Goal: Information Seeking & Learning: Understand process/instructions

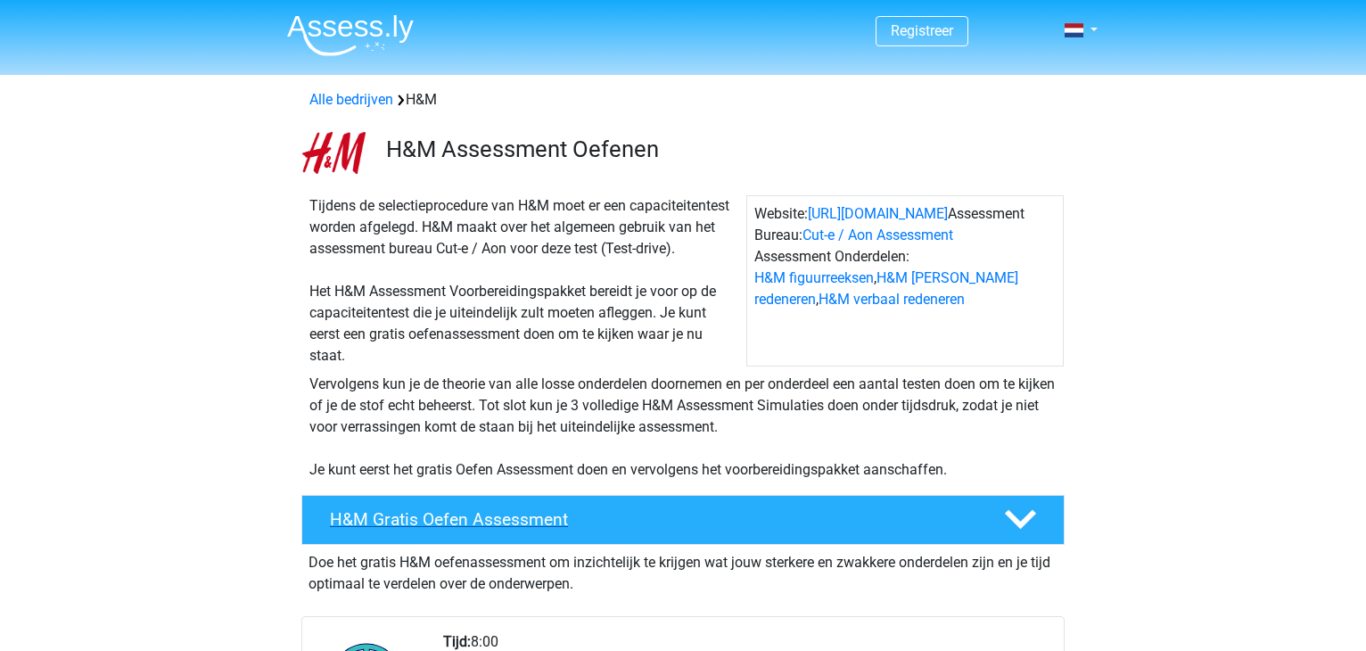
click at [448, 508] on div "H&M Gratis Oefen Assessment" at bounding box center [682, 520] width 763 height 50
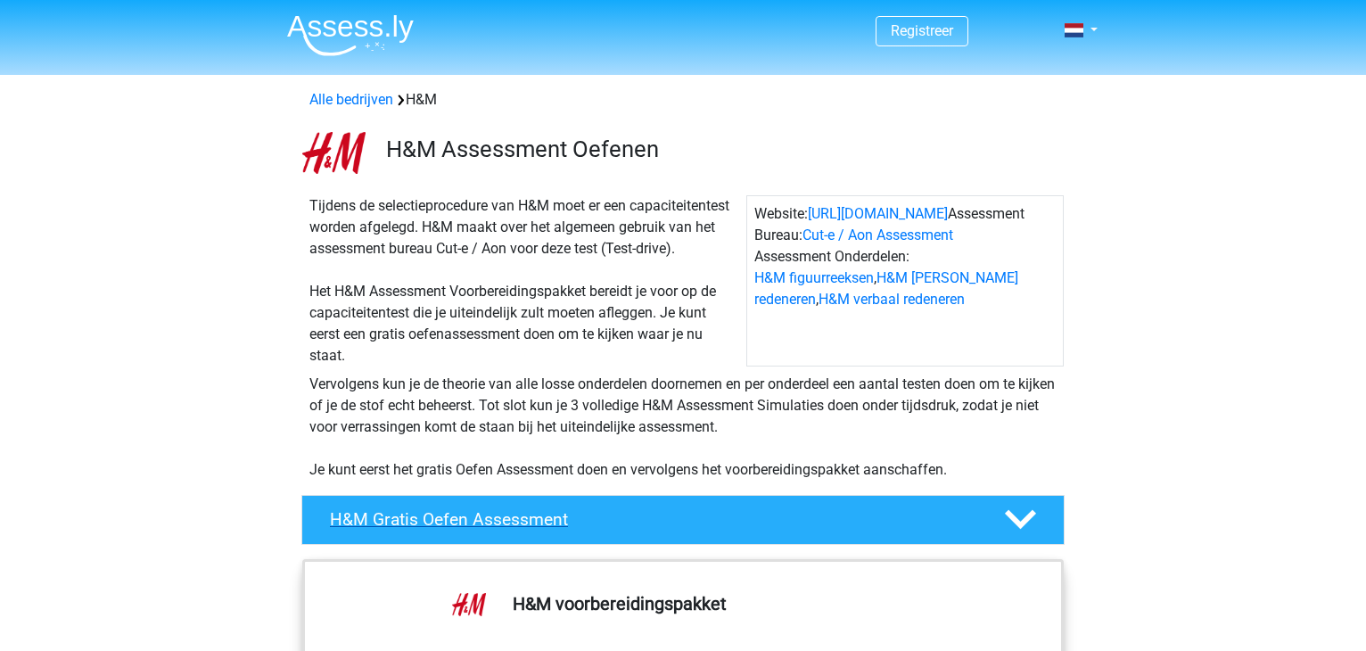
click at [449, 510] on h4 "H&M Gratis Oefen Assessment" at bounding box center [653, 519] width 646 height 21
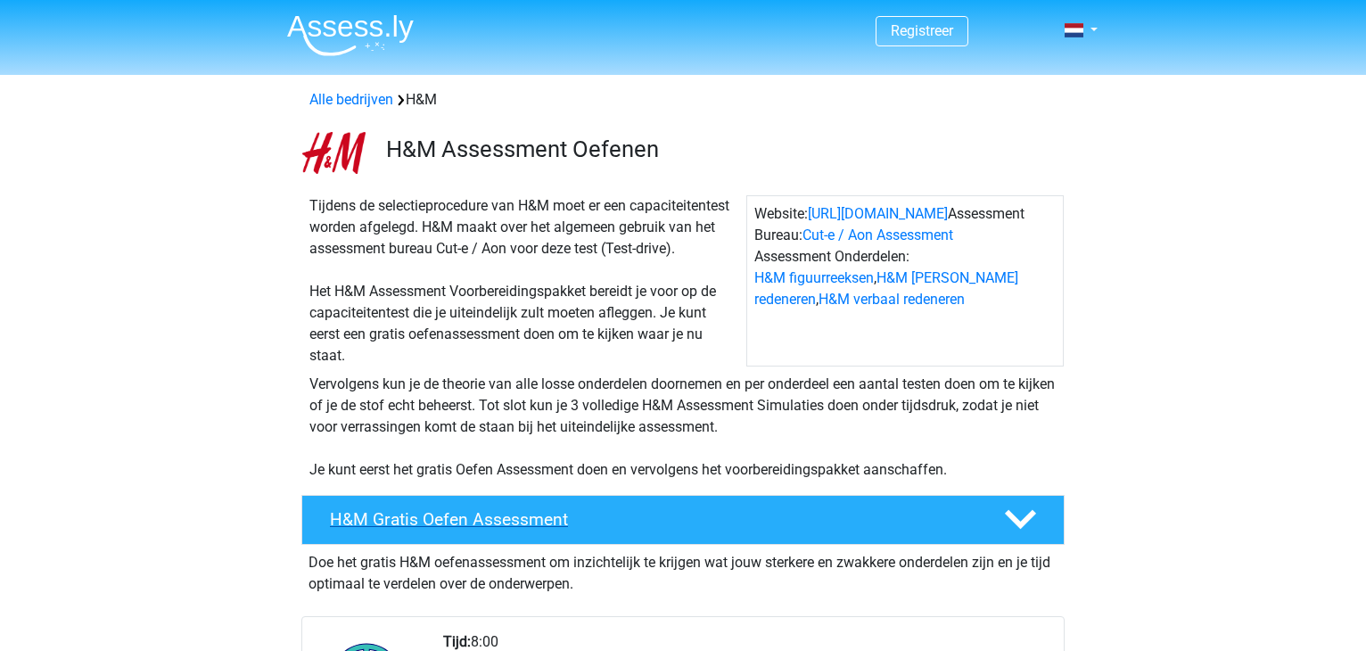
click at [479, 523] on h4 "H&M Gratis Oefen Assessment" at bounding box center [653, 519] width 646 height 21
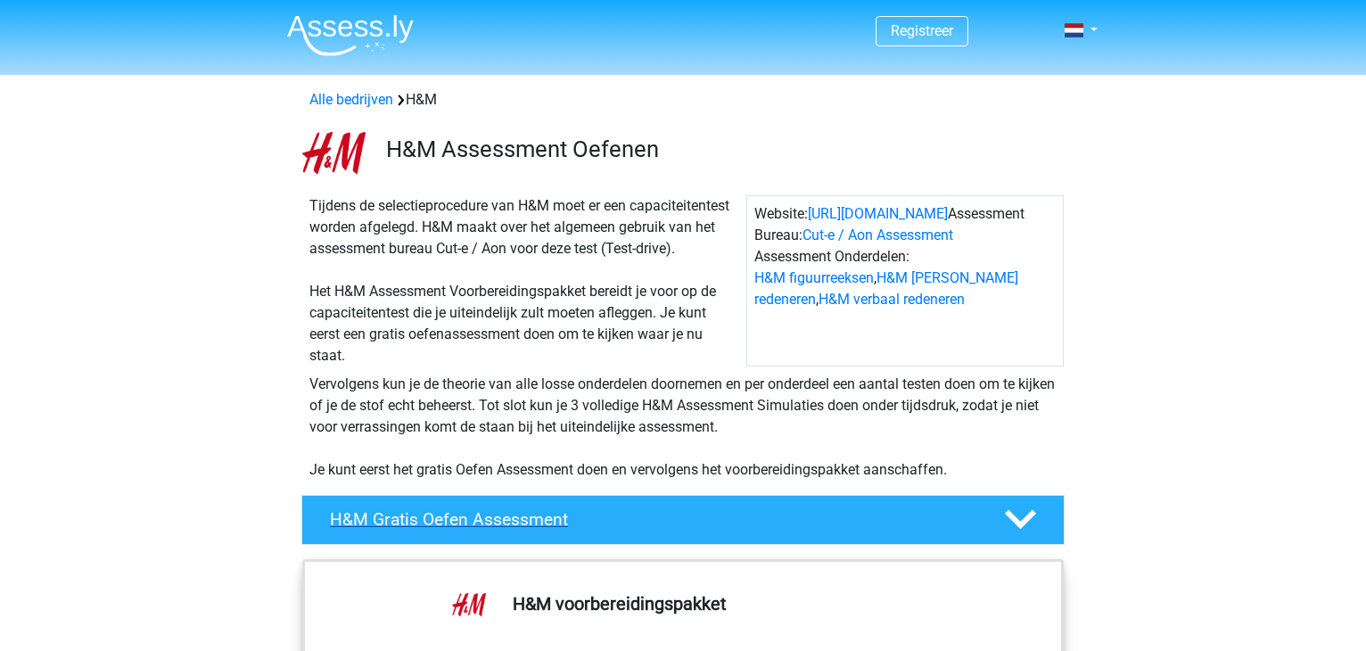
click at [479, 523] on h4 "H&M Gratis Oefen Assessment" at bounding box center [653, 519] width 646 height 21
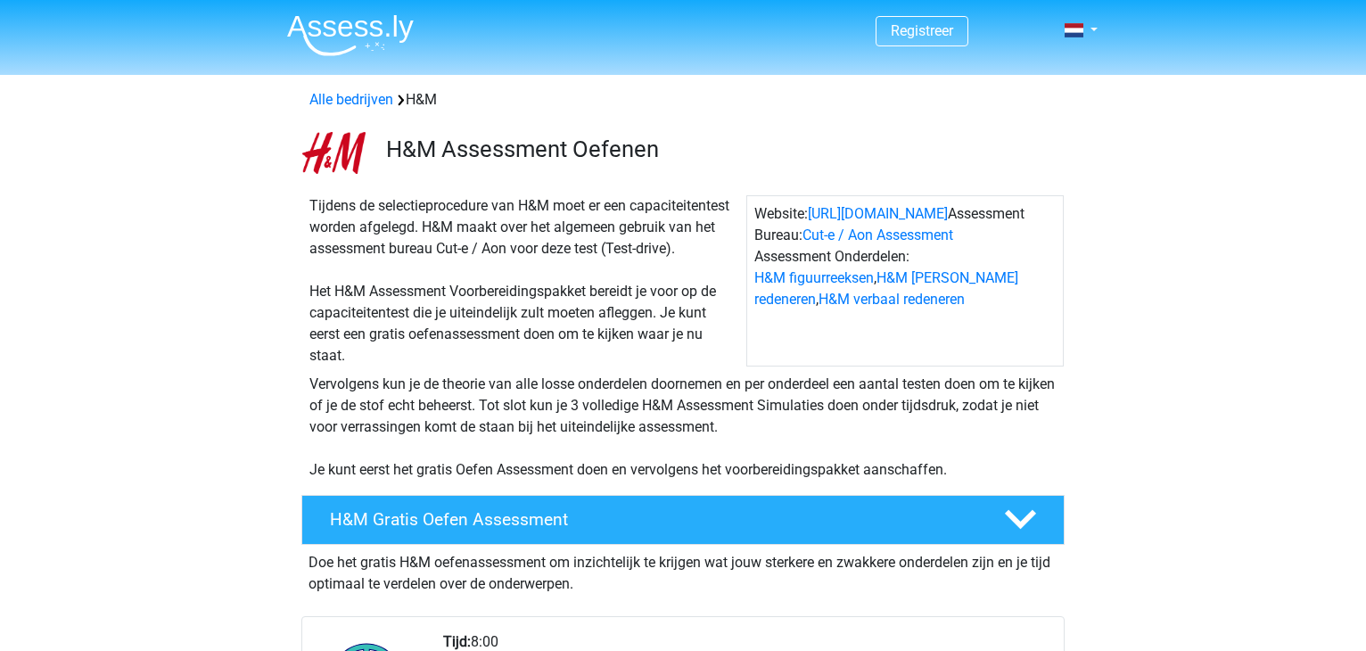
click at [985, 322] on div "Website: [URL][DOMAIN_NAME] Assessment Bureau: Cut-e / Aon Assessment Assessmen…" at bounding box center [904, 280] width 317 height 171
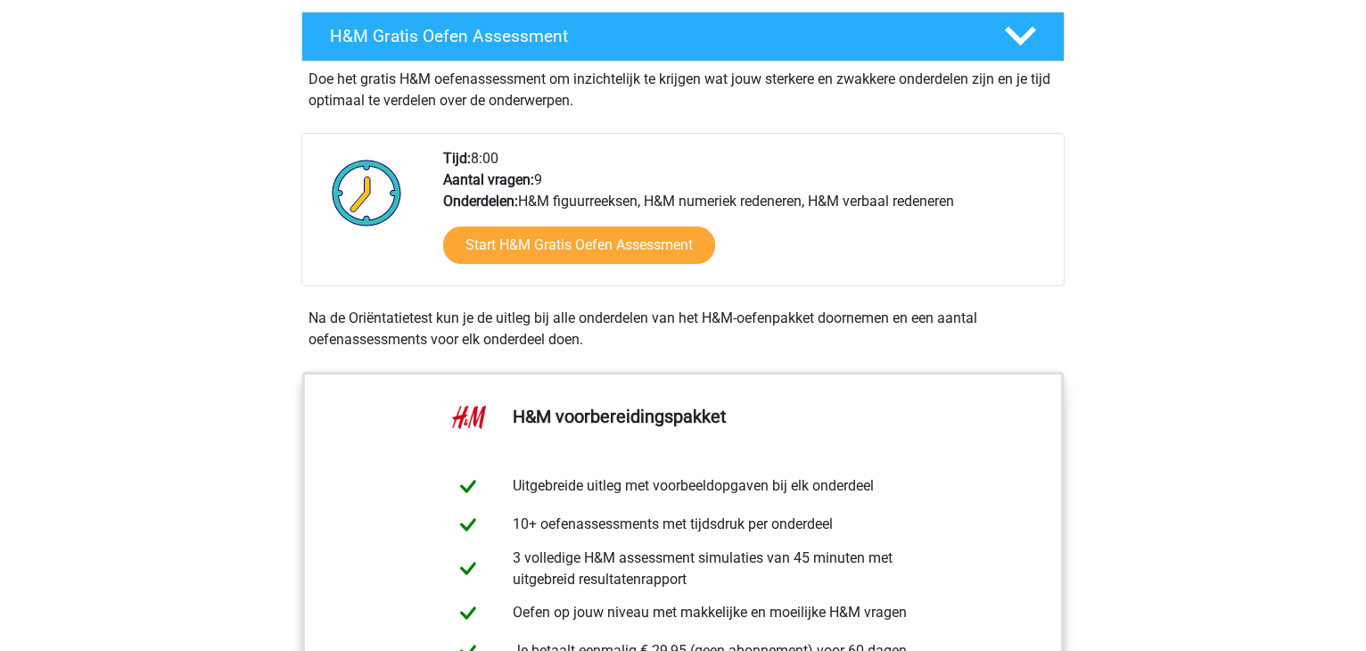
scroll to position [499, 0]
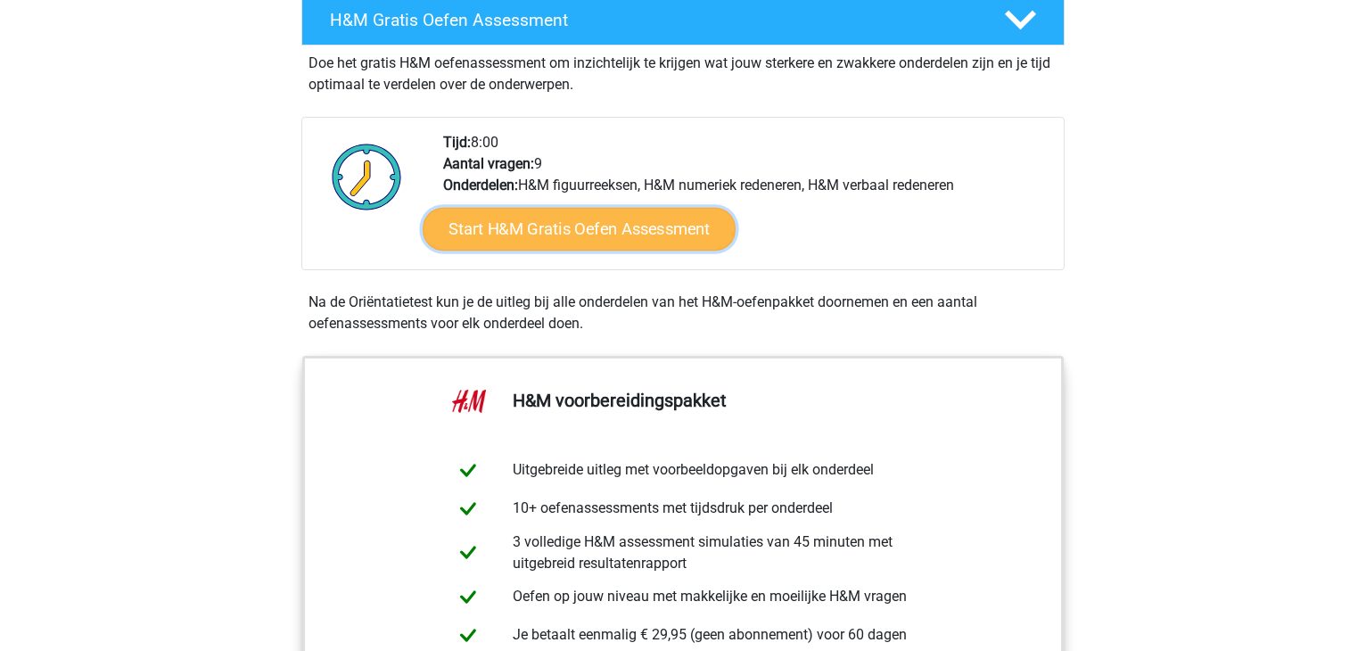
click at [593, 238] on link "Start H&M Gratis Oefen Assessment" at bounding box center [579, 229] width 313 height 43
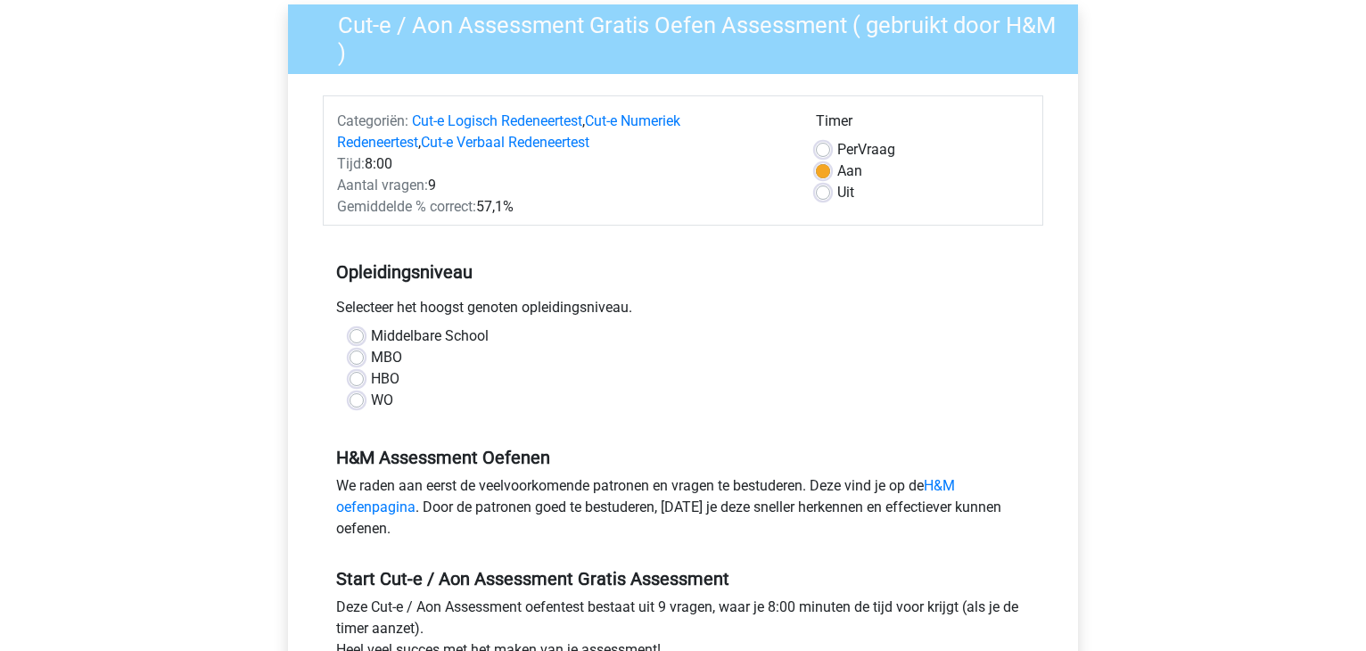
scroll to position [143, 0]
click at [600, 309] on div "Selecteer het hoogst genoten opleidingsniveau." at bounding box center [683, 310] width 720 height 29
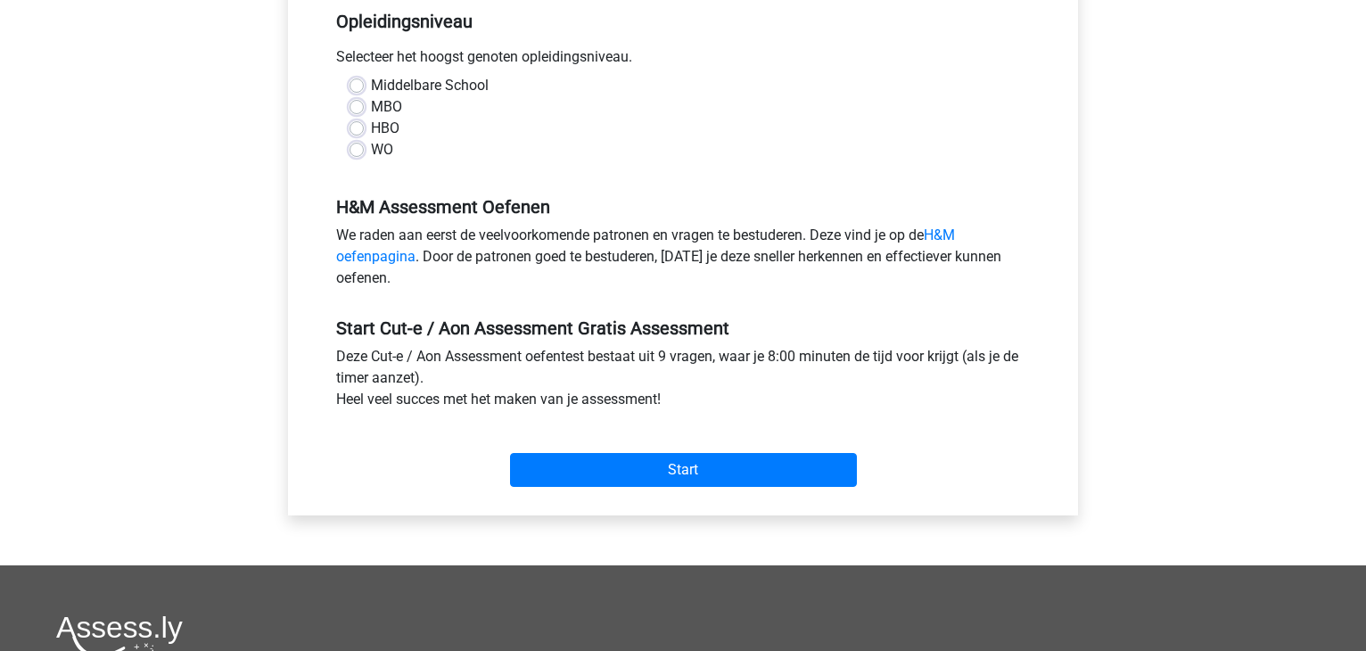
scroll to position [428, 0]
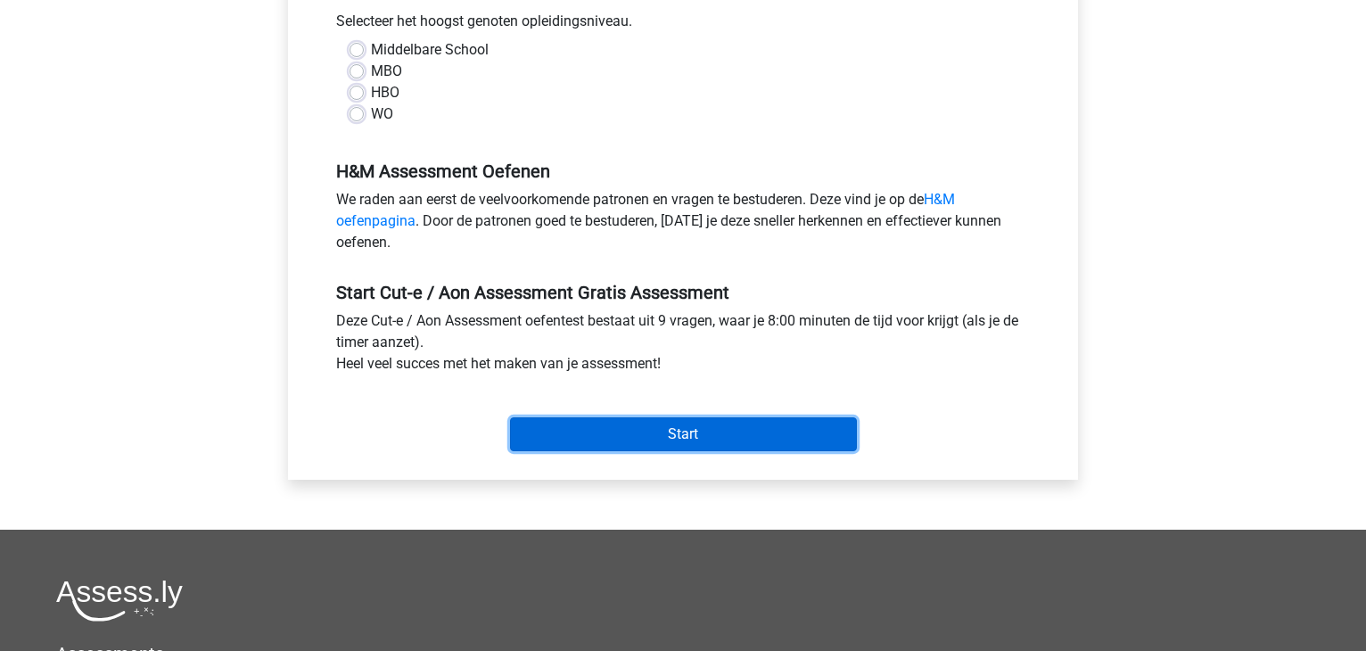
click at [675, 428] on input "Start" at bounding box center [683, 434] width 347 height 34
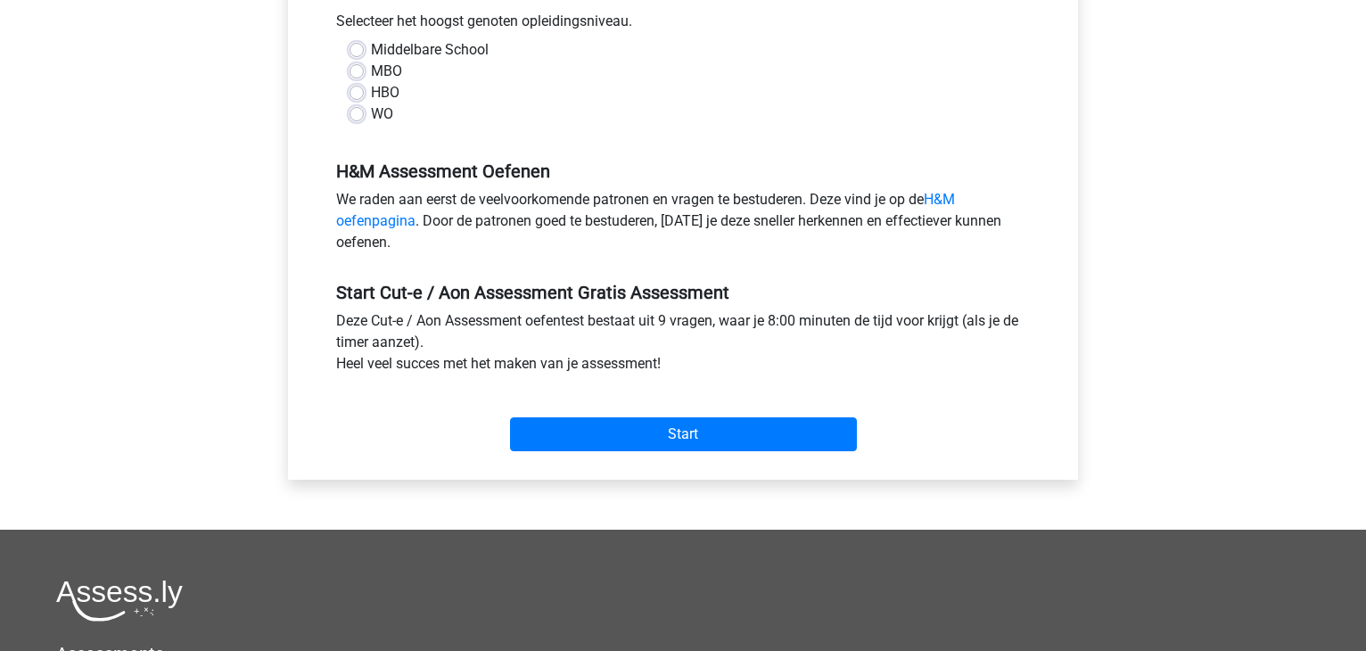
click at [749, 119] on div "WO" at bounding box center [683, 113] width 667 height 21
click at [554, 300] on h5 "Start Cut-e / Aon Assessment Gratis Assessment" at bounding box center [683, 292] width 694 height 21
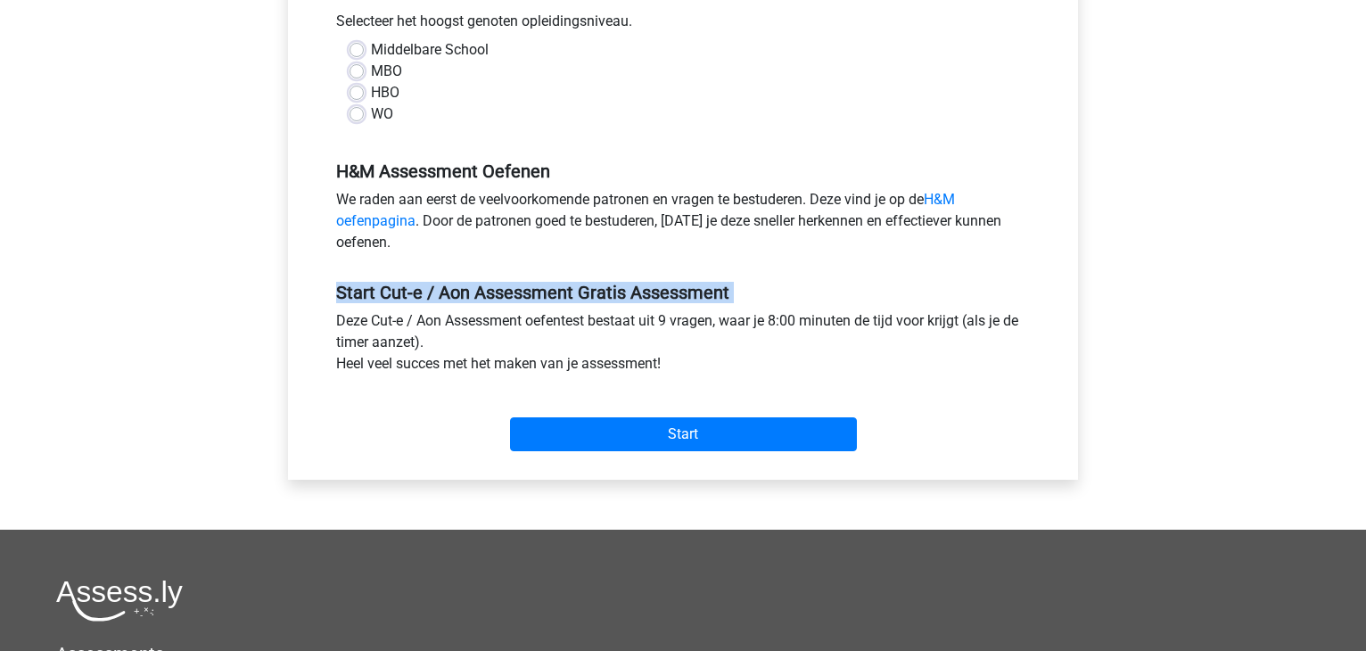
click at [554, 300] on h5 "Start Cut-e / Aon Assessment Gratis Assessment" at bounding box center [683, 292] width 694 height 21
